Goal: Navigation & Orientation: Find specific page/section

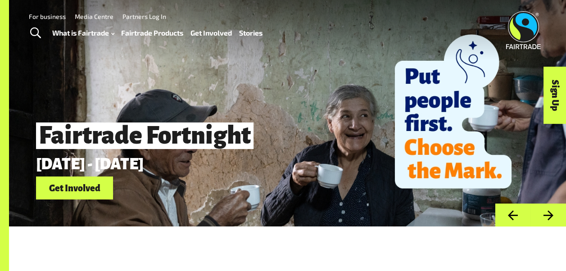
click at [551, 103] on link "Sign Up" at bounding box center [555, 95] width 23 height 57
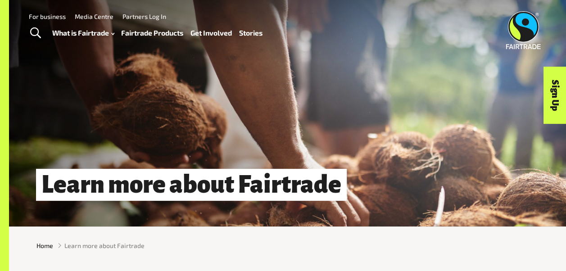
click at [552, 95] on link "Sign Up" at bounding box center [555, 95] width 23 height 57
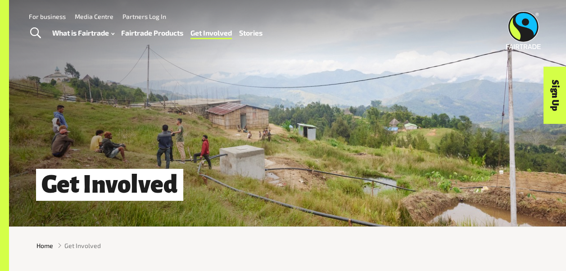
click at [143, 14] on link "Partners Log In" at bounding box center [144, 17] width 44 height 8
click at [159, 14] on link "Partners Log In" at bounding box center [144, 17] width 44 height 8
click at [240, 12] on div "For business Media Centre Partners Log In" at bounding box center [218, 16] width 396 height 12
